Goal: Task Accomplishment & Management: Manage account settings

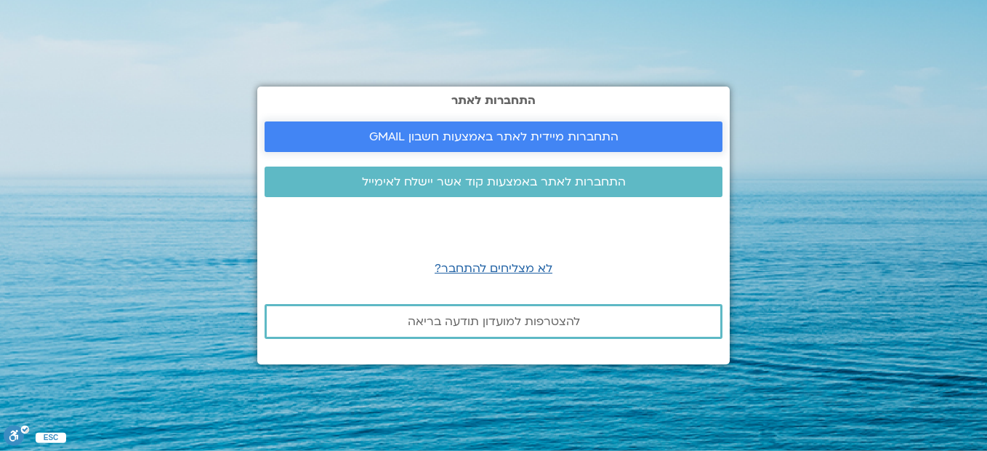
click at [511, 138] on span "התחברות מיידית לאתר באמצעות חשבון GMAIL" at bounding box center [493, 136] width 249 height 13
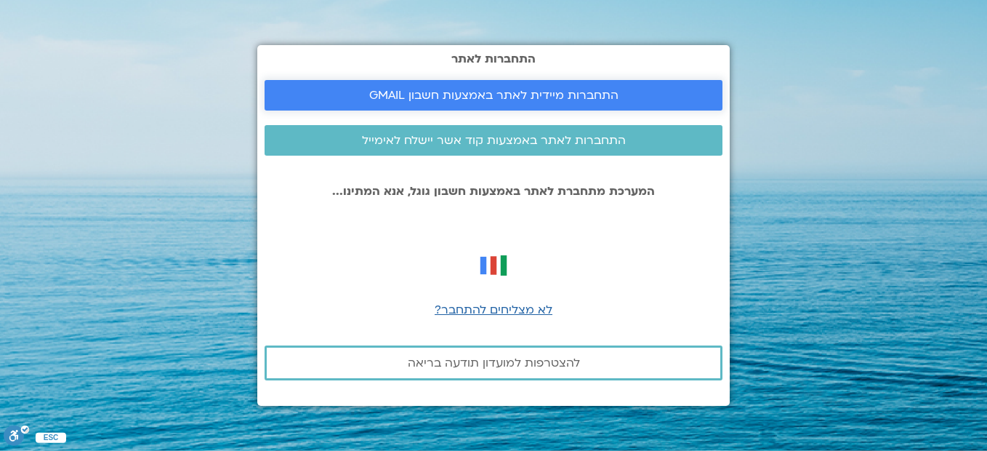
click at [584, 95] on span "התחברות מיידית לאתר באמצעות חשבון GMAIL" at bounding box center [493, 95] width 249 height 13
click at [497, 310] on span "לא מצליחים להתחבר?" at bounding box center [494, 310] width 118 height 16
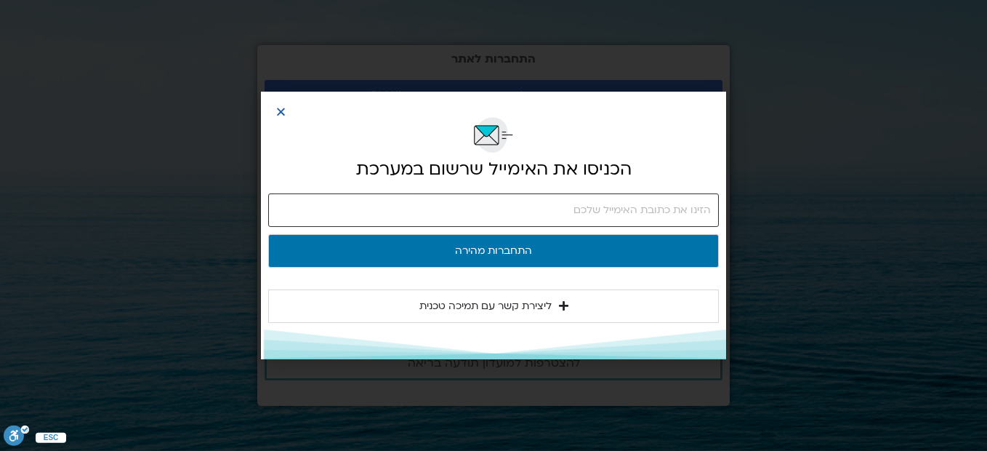
click at [597, 216] on input "email" at bounding box center [493, 209] width 451 height 33
click at [597, 216] on input "y" at bounding box center [493, 209] width 451 height 33
type input "yedida.shemesh@gmail.com"
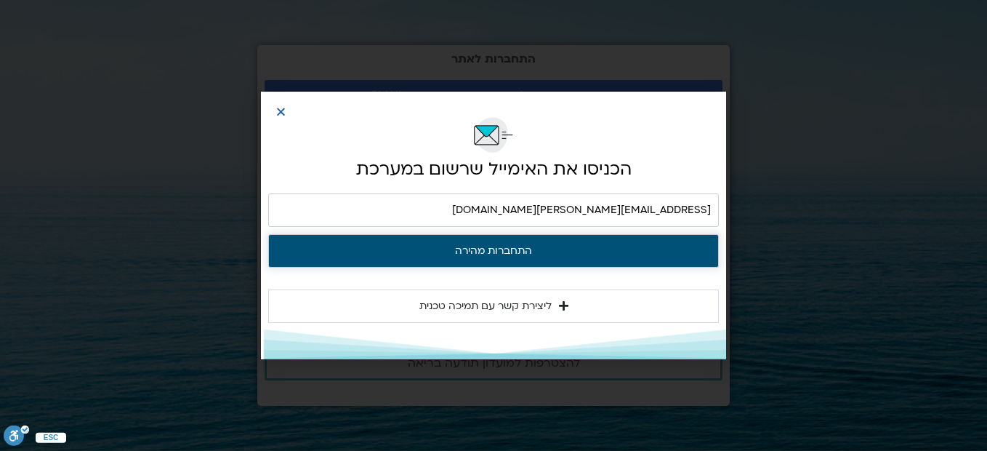
click at [519, 250] on button "התחברות מהירה" at bounding box center [493, 250] width 451 height 33
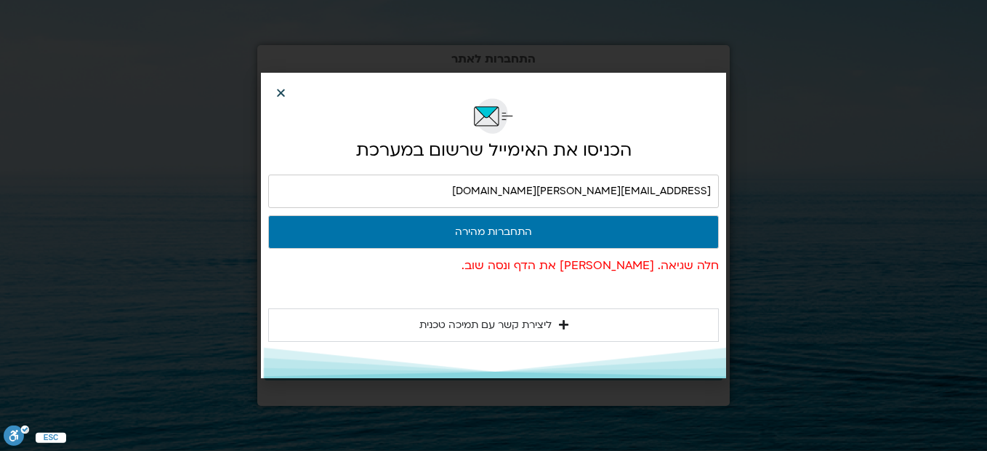
click at [278, 89] on icon "Close" at bounding box center [281, 92] width 11 height 11
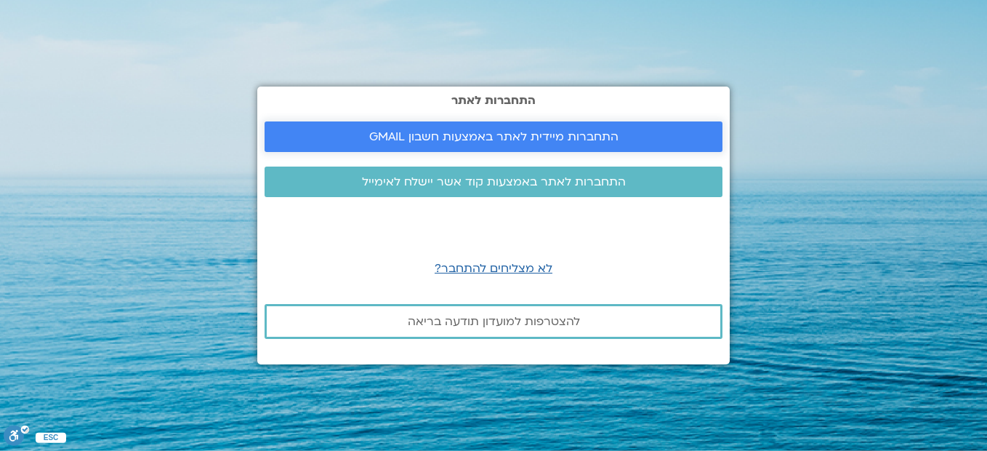
click at [459, 134] on span "התחברות מיידית לאתר באמצעות חשבון GMAIL" at bounding box center [493, 136] width 249 height 13
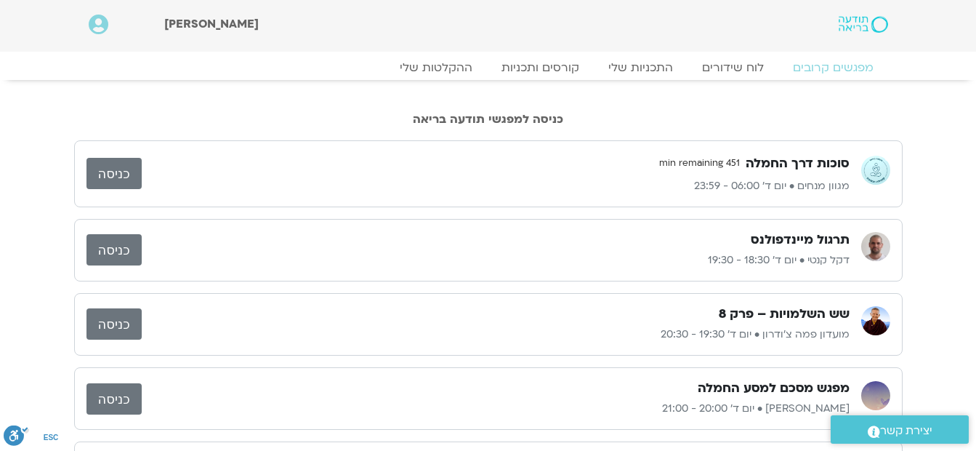
scroll to position [73, 0]
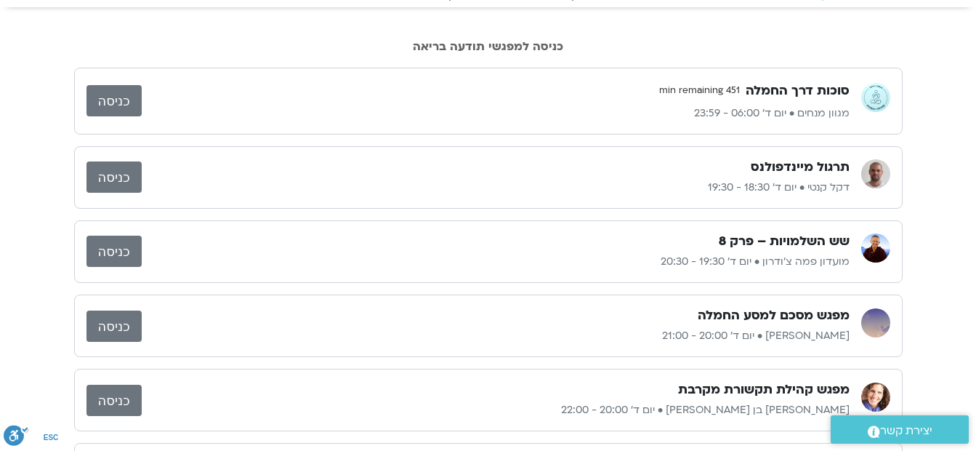
click at [107, 246] on link "כניסה" at bounding box center [114, 251] width 55 height 31
click at [118, 321] on link "כניסה" at bounding box center [114, 325] width 55 height 31
